Goal: Transaction & Acquisition: Purchase product/service

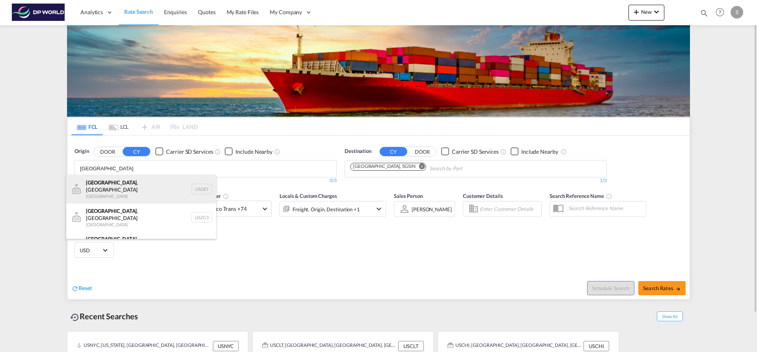
type input "DETROIT"
click at [118, 187] on div "Detroit , MI United States USDET" at bounding box center [141, 189] width 150 height 28
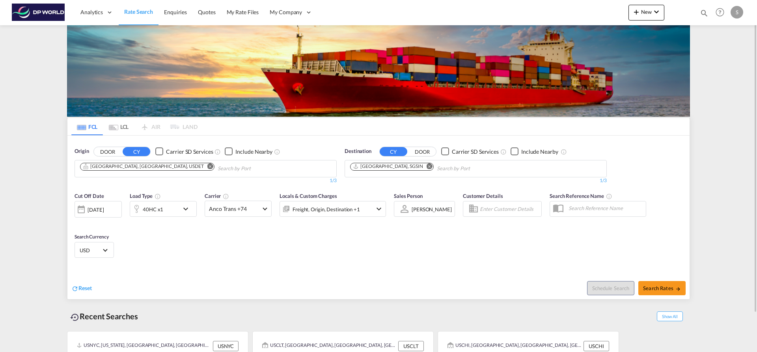
click at [422, 163] on button "Remove" at bounding box center [428, 167] width 12 height 8
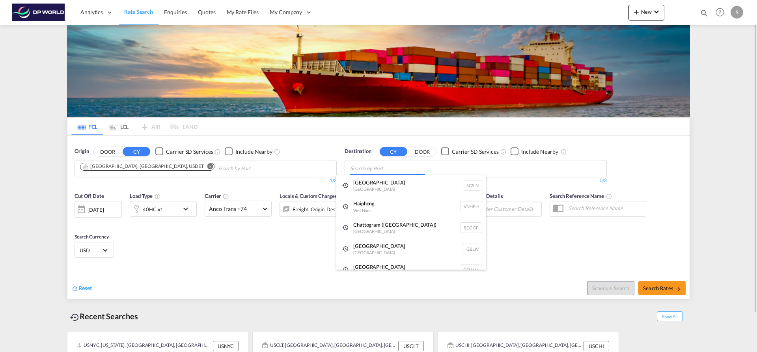
click at [397, 167] on body "Analytics Dashboard Rate Search Enquiries Quotes My Rate Files My Company" at bounding box center [378, 176] width 757 height 352
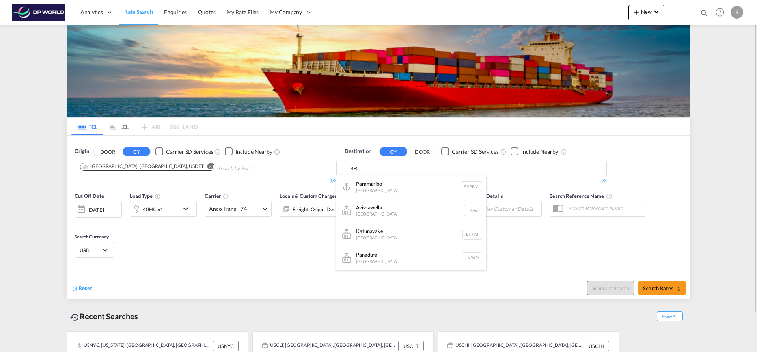
type input "S"
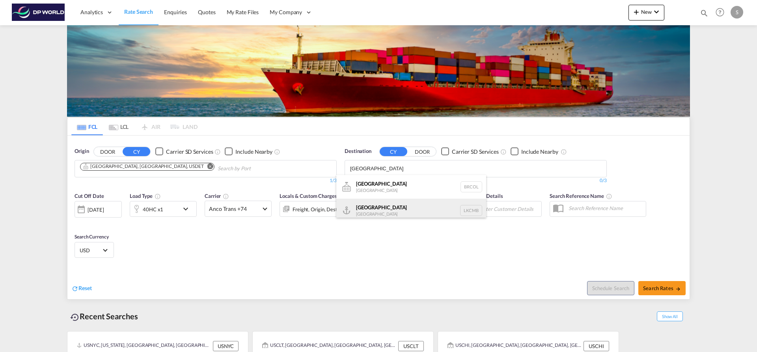
type input "[GEOGRAPHIC_DATA]"
click at [396, 204] on div "Colombo [GEOGRAPHIC_DATA] LKCMB" at bounding box center [411, 211] width 150 height 24
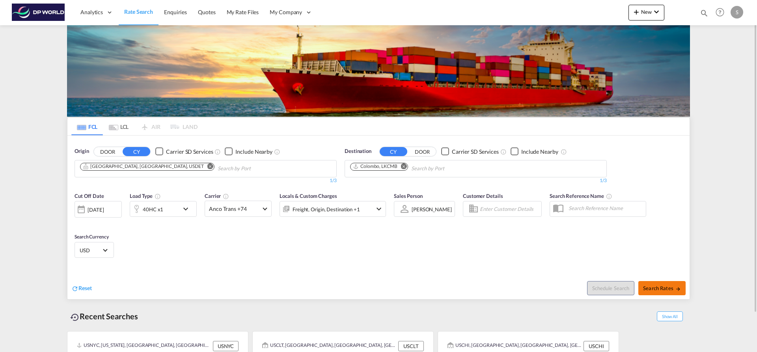
click at [653, 293] on button "Search Rates" at bounding box center [661, 288] width 47 height 14
type input "USDET to LKCMB / 2 Sep 2025"
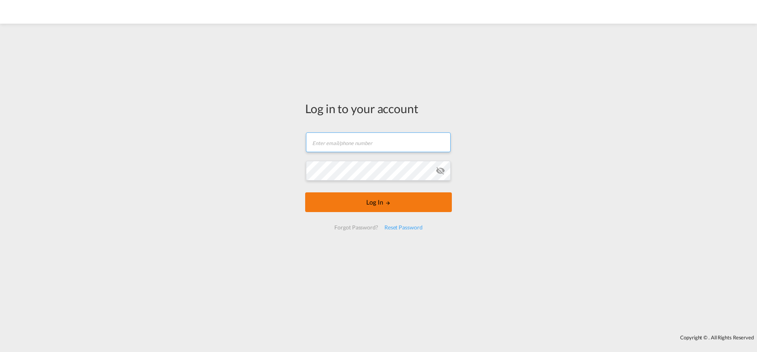
type input "[EMAIL_ADDRESS][PERSON_NAME][DOMAIN_NAME]"
click at [354, 205] on button "Log In" at bounding box center [378, 202] width 147 height 20
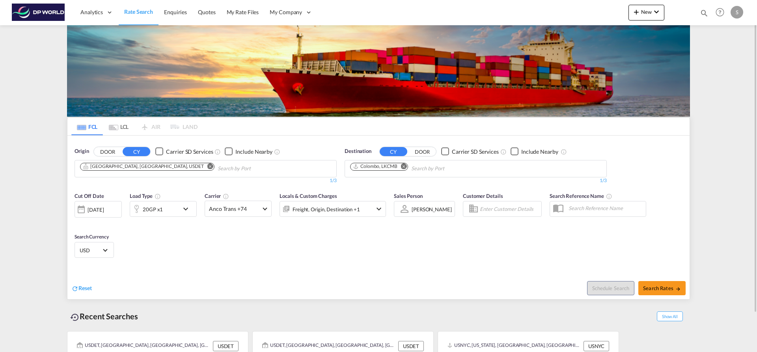
click at [207, 167] on md-icon "Remove" at bounding box center [210, 166] width 6 height 6
click at [138, 170] on input "Chips input." at bounding box center [117, 168] width 75 height 13
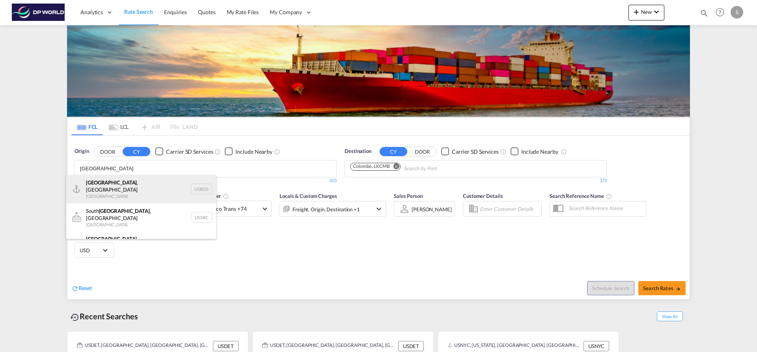
type input "BOSTON"
click at [134, 191] on div "Boston , MA United States USBOS" at bounding box center [141, 189] width 150 height 28
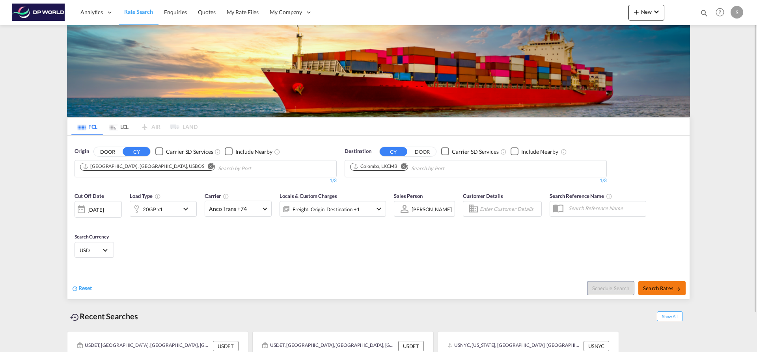
click at [658, 290] on span "Search Rates" at bounding box center [662, 288] width 38 height 6
type input "USBOS to LKCMB / 2 Sep 2025"
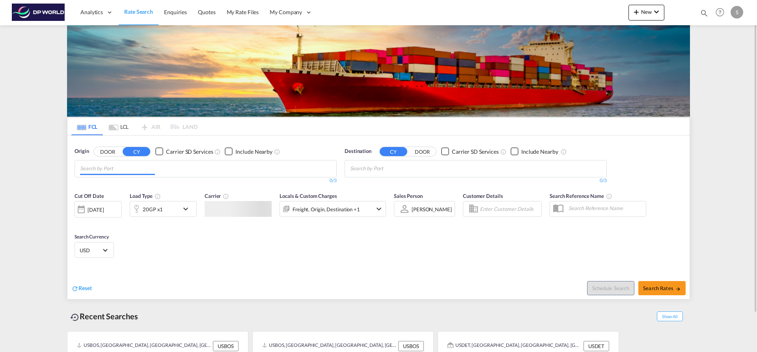
click at [129, 168] on input "Chips input." at bounding box center [117, 168] width 75 height 13
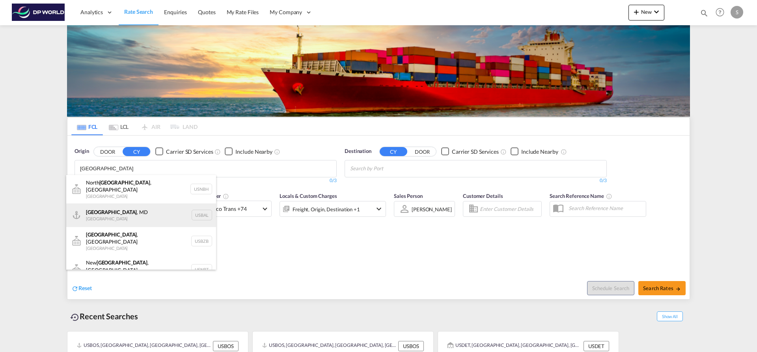
type input "[GEOGRAPHIC_DATA]"
click at [139, 216] on div "[GEOGRAPHIC_DATA] , [GEOGRAPHIC_DATA] [GEOGRAPHIC_DATA] USBAL" at bounding box center [141, 215] width 150 height 24
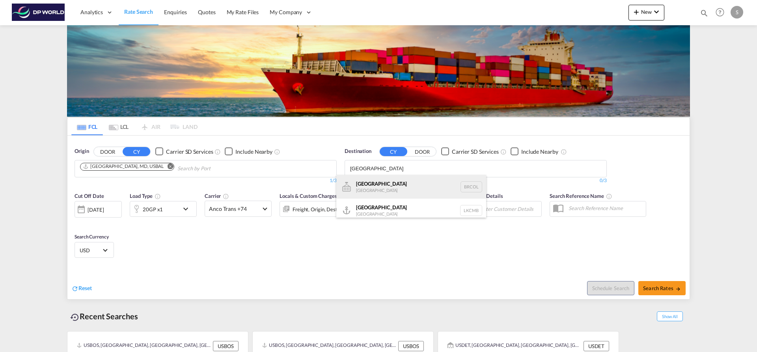
type input "[GEOGRAPHIC_DATA]"
click at [367, 186] on div "Colombo [GEOGRAPHIC_DATA] BRCOL" at bounding box center [411, 187] width 150 height 24
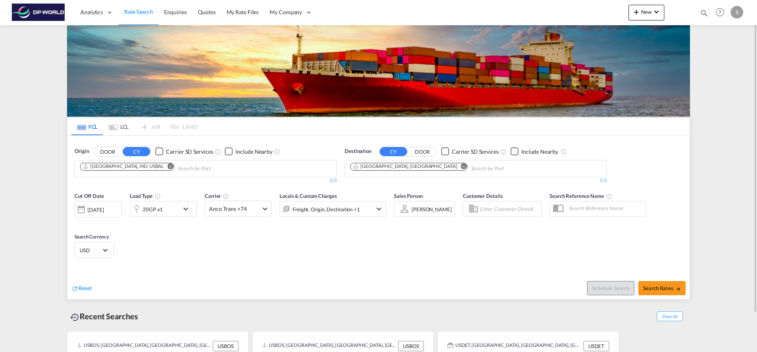
click at [461, 167] on md-icon "Remove" at bounding box center [464, 166] width 6 height 6
click at [397, 168] on body "Analytics Dashboard Rate Search Enquiries Quotes My Rate Files My Company" at bounding box center [378, 176] width 757 height 352
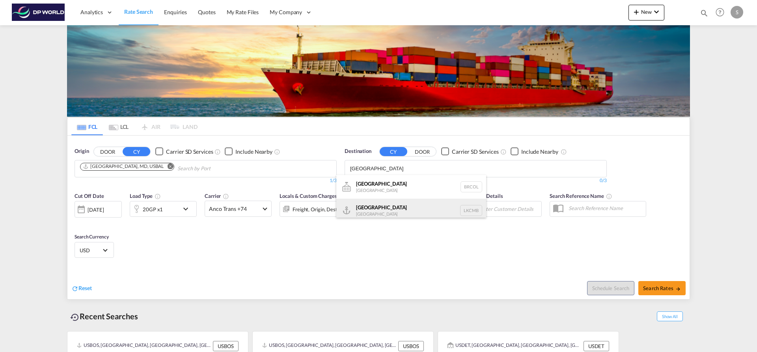
type input "[GEOGRAPHIC_DATA]"
click at [388, 208] on div "Colombo [GEOGRAPHIC_DATA] LKCMB" at bounding box center [411, 211] width 150 height 24
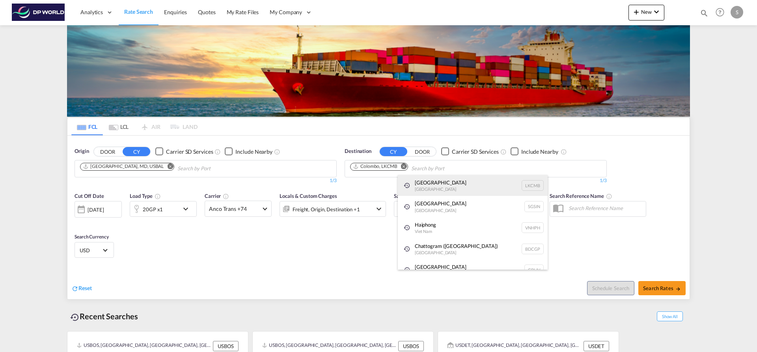
click at [435, 183] on div "Colombo [GEOGRAPHIC_DATA] LKCMB" at bounding box center [473, 185] width 150 height 21
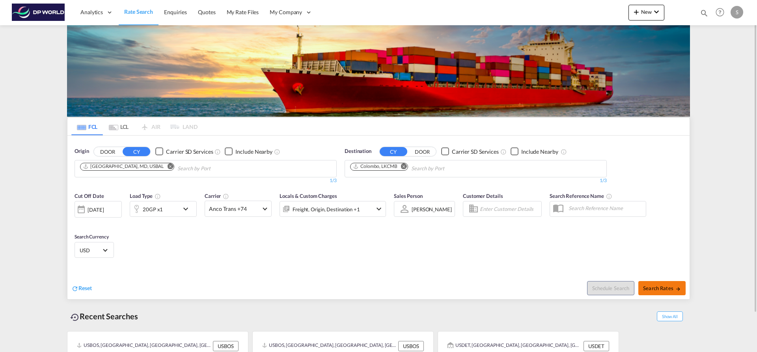
click at [658, 293] on button "Search Rates" at bounding box center [661, 288] width 47 height 14
type input "USBAL to LKCMB / [DATE]"
